Goal: Task Accomplishment & Management: Use online tool/utility

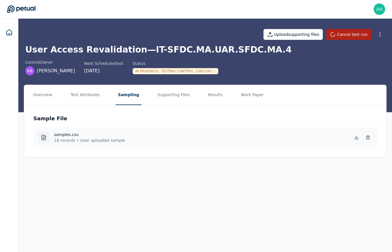
click at [197, 169] on main "Upload supporting files Cancel test run User Access Revalidation — IT-SFDC.MA.U…" at bounding box center [205, 135] width 374 height 233
click at [339, 31] on button "Cancel test run" at bounding box center [348, 34] width 45 height 11
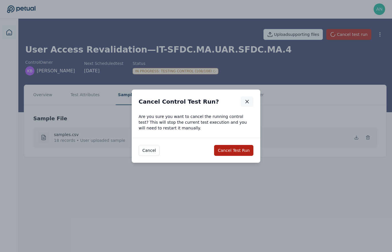
click at [252, 99] on button "button" at bounding box center [247, 101] width 13 height 10
